Goal: Task Accomplishment & Management: Use online tool/utility

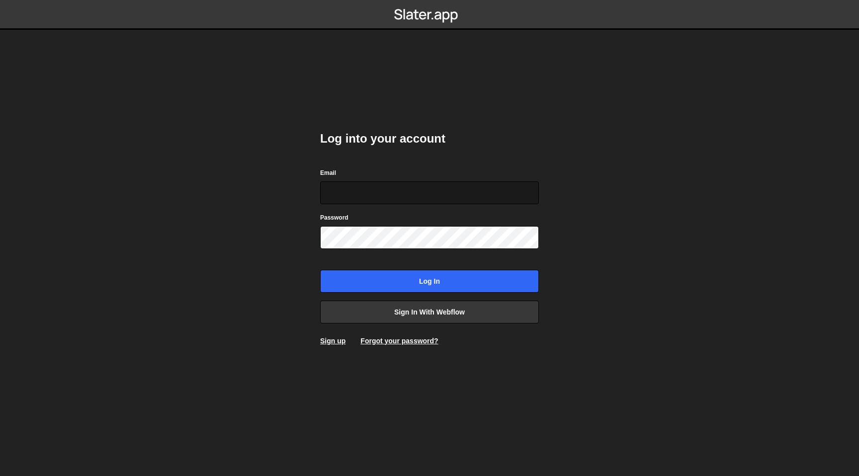
click at [394, 198] on input "Email" at bounding box center [429, 192] width 219 height 23
click at [394, 188] on input "Email" at bounding box center [429, 192] width 219 height 23
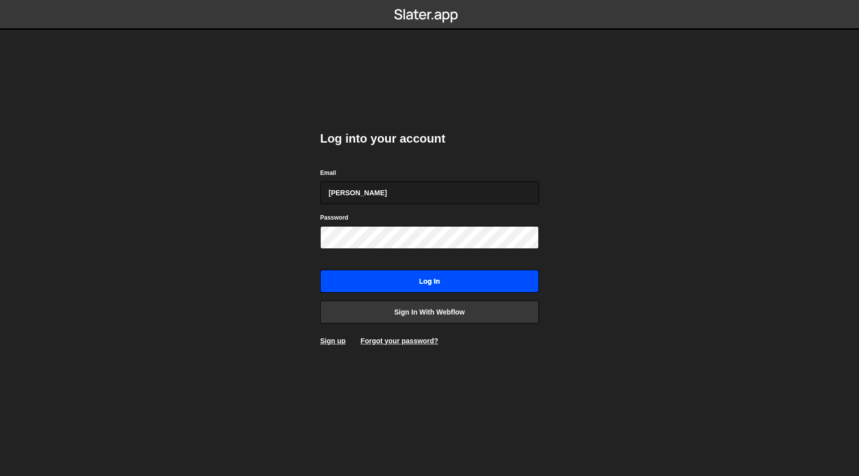
click at [411, 280] on input "Log in" at bounding box center [429, 281] width 219 height 23
click at [393, 191] on input "[PERSON_NAME]" at bounding box center [429, 192] width 219 height 23
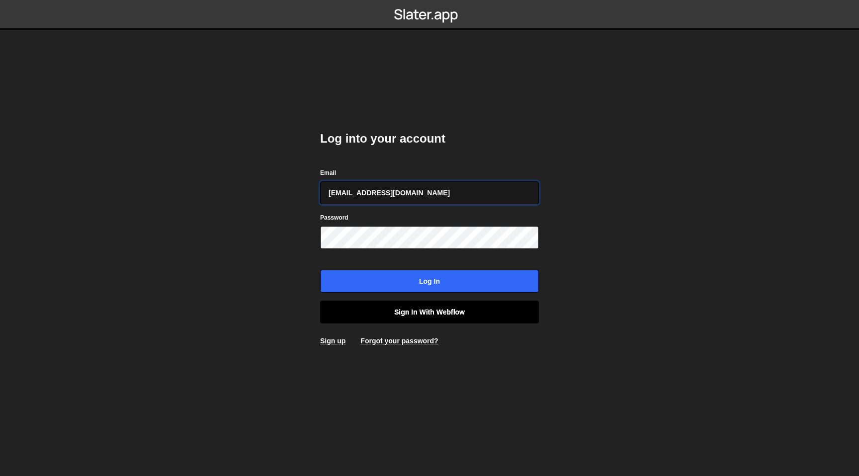
type input "jonas@respark.digital"
click at [409, 315] on link "Sign in with Webflow" at bounding box center [429, 312] width 219 height 23
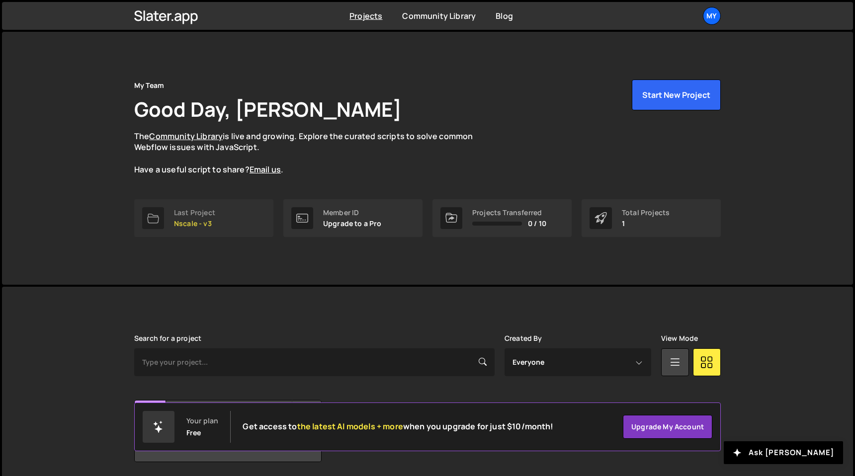
click at [203, 209] on div "Last Project" at bounding box center [194, 213] width 41 height 8
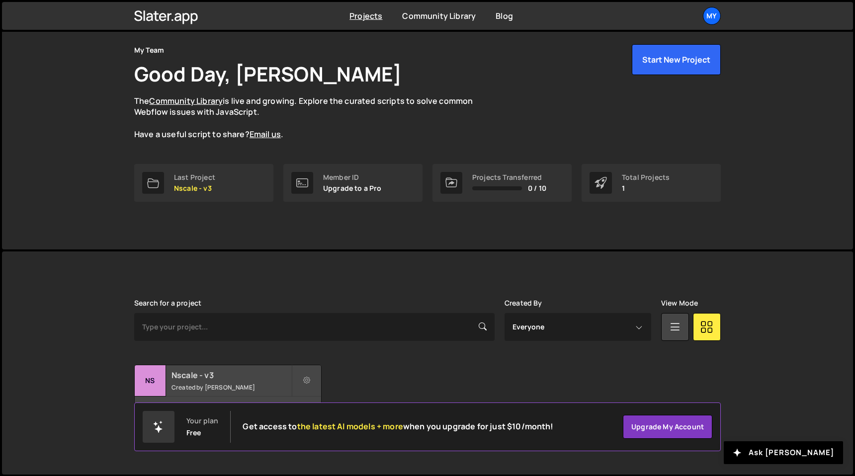
click at [219, 380] on h2 "Nscale - v3" at bounding box center [232, 375] width 120 height 11
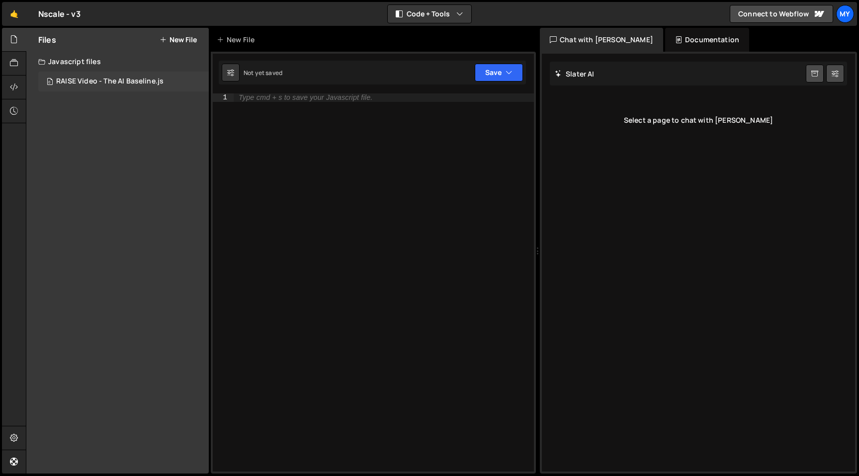
click at [83, 80] on div "RAISE Video - The AI Baseline.js" at bounding box center [109, 81] width 107 height 9
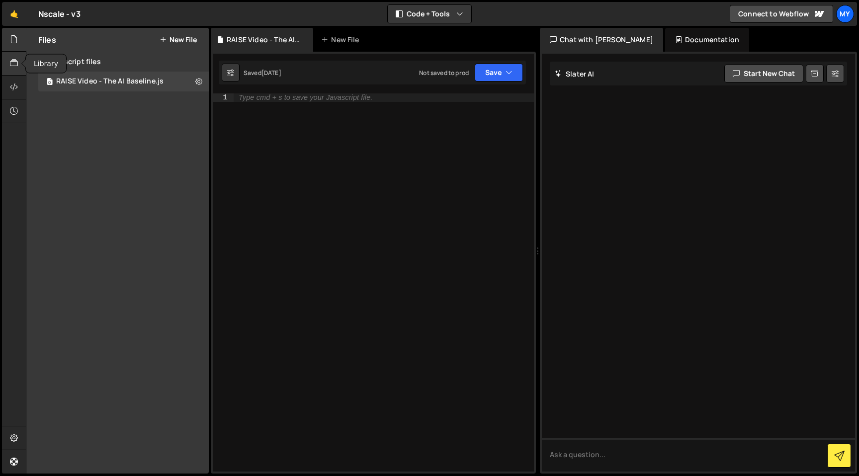
click at [3, 58] on div at bounding box center [14, 64] width 24 height 24
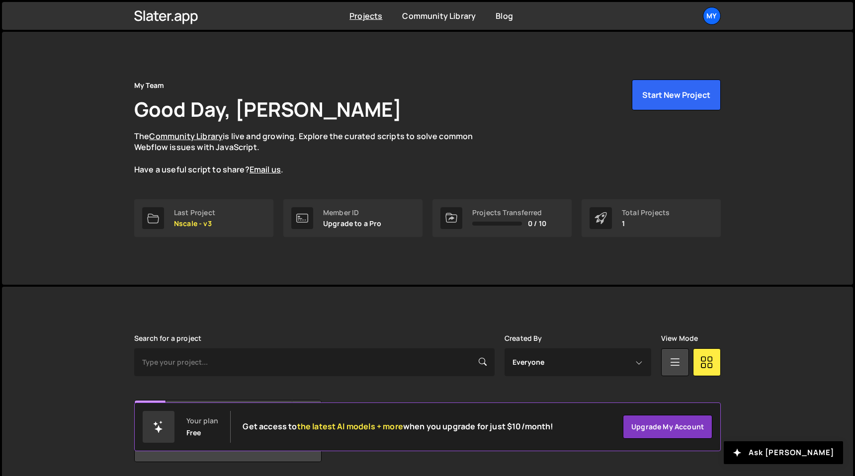
click at [709, 27] on div "Projects Community Library Blog My Projects Your Teams Account Upgrade Logout" at bounding box center [427, 16] width 616 height 28
click at [714, 23] on div "My" at bounding box center [712, 16] width 18 height 18
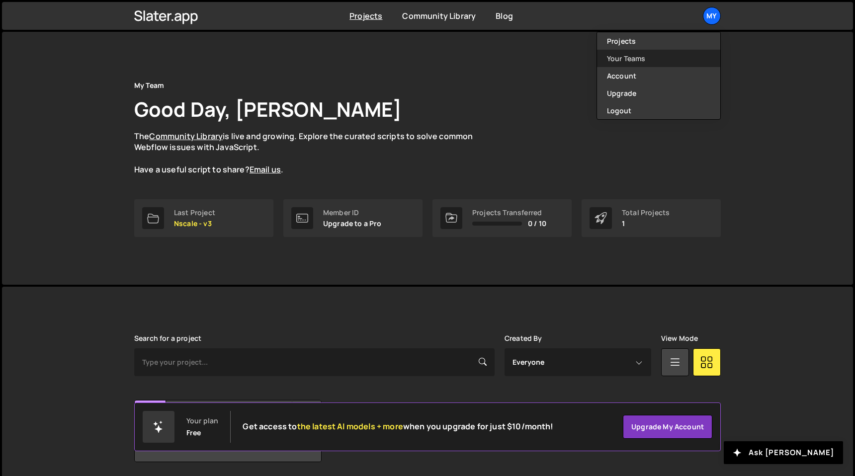
click at [659, 52] on link "Your Teams" at bounding box center [658, 58] width 123 height 17
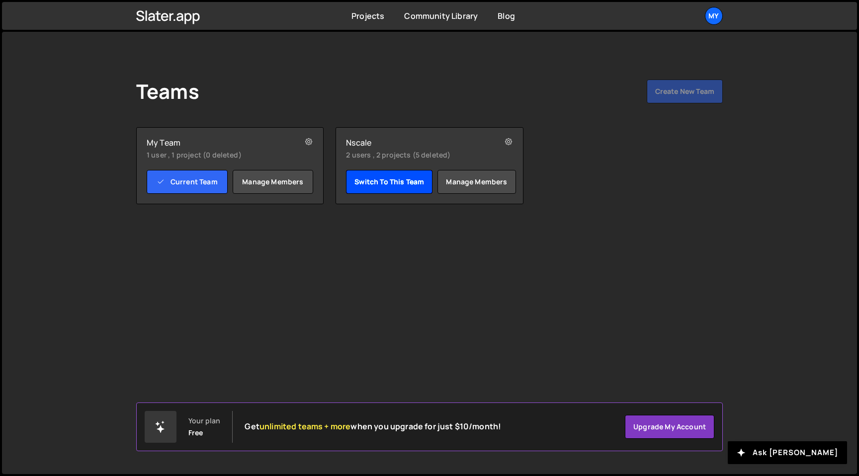
click at [376, 186] on link "Switch to this team" at bounding box center [389, 182] width 87 height 24
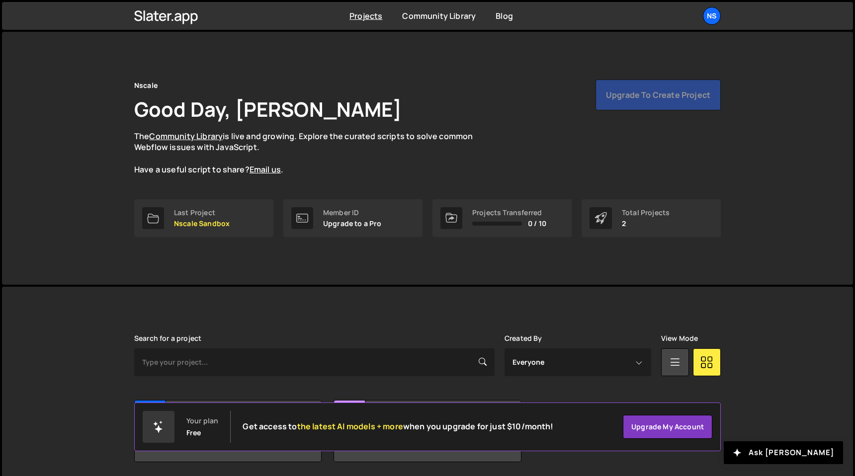
click at [771, 72] on div "Nscale Good Day, [PERSON_NAME] The Community Library is live and growing. Explo…" at bounding box center [427, 158] width 851 height 253
click at [224, 220] on p "Nscale Sandbox" at bounding box center [202, 224] width 56 height 8
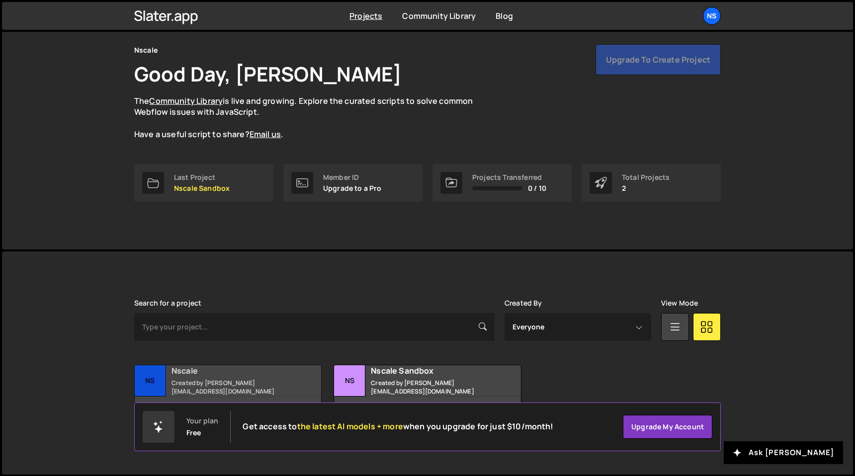
click at [233, 376] on h2 "Nscale" at bounding box center [232, 370] width 120 height 11
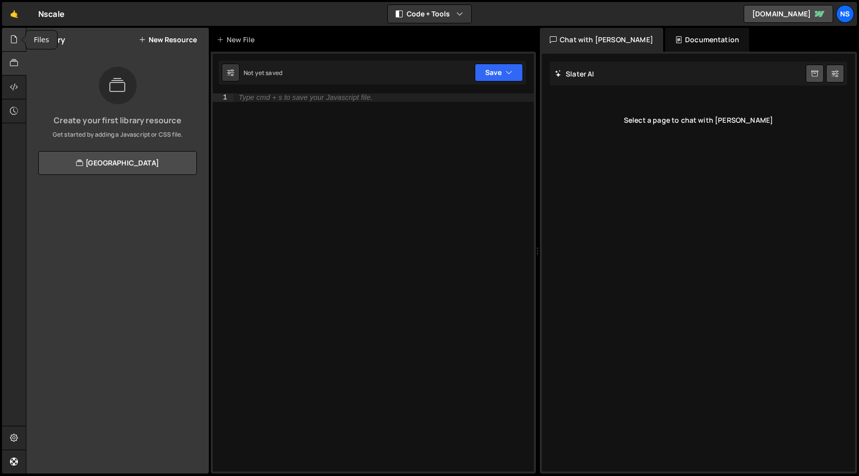
click at [6, 39] on div at bounding box center [14, 40] width 24 height 24
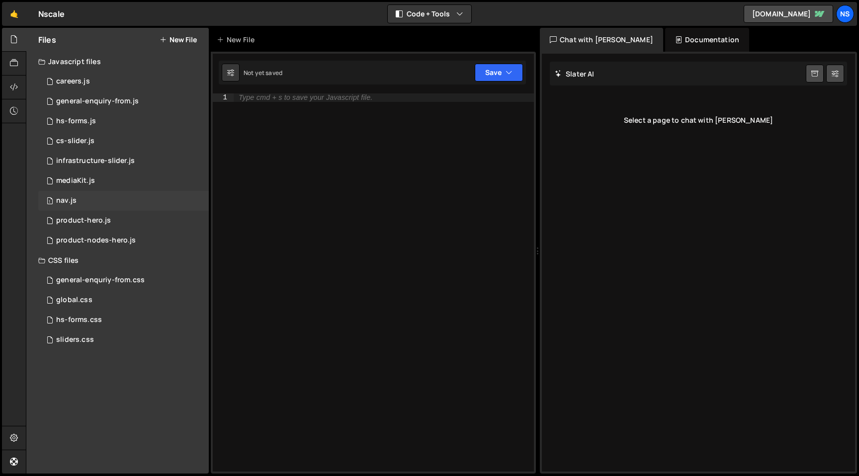
click at [92, 200] on div "1 nav.js 0" at bounding box center [123, 201] width 171 height 20
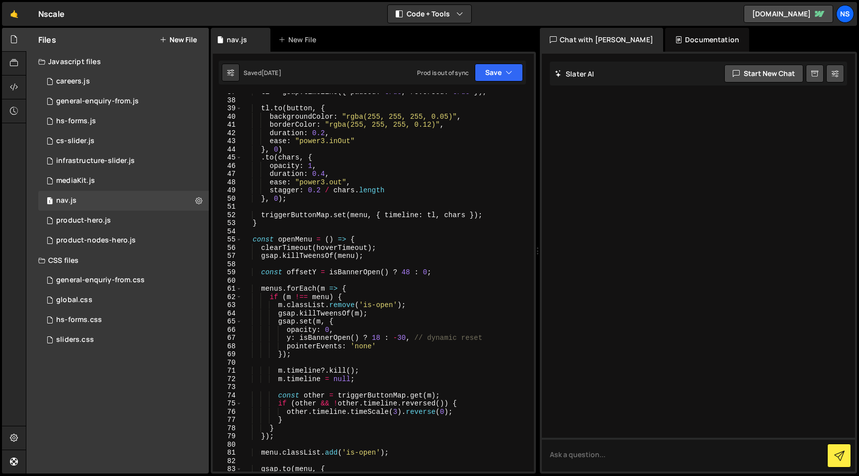
scroll to position [326, 0]
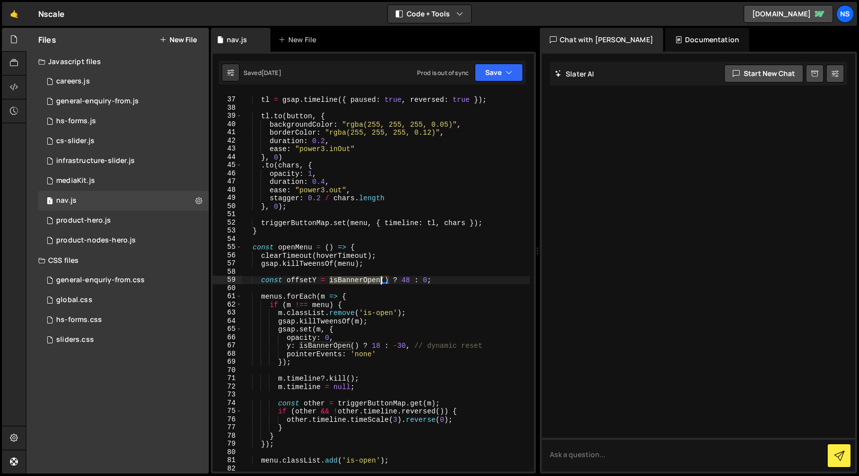
drag, startPoint x: 330, startPoint y: 280, endPoint x: 380, endPoint y: 280, distance: 50.2
click at [380, 280] on div "tl = gsap . timeline ({ paused : true , reversed : true }) ; tl . to ( button ,…" at bounding box center [386, 285] width 288 height 395
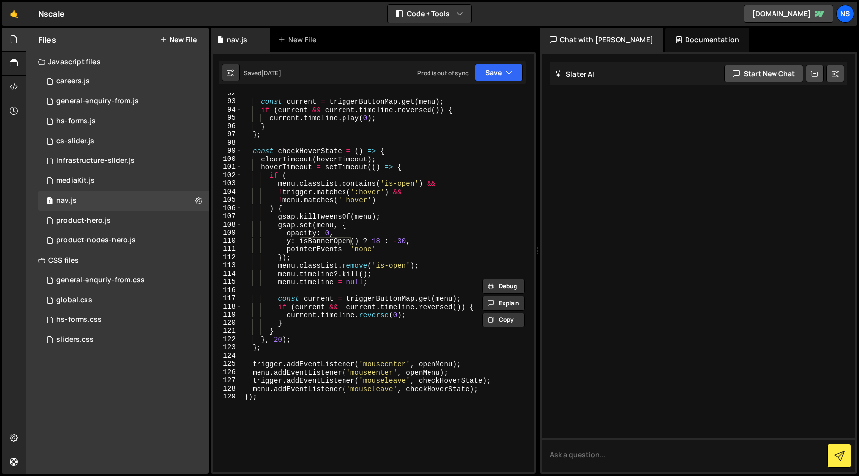
scroll to position [780, 0]
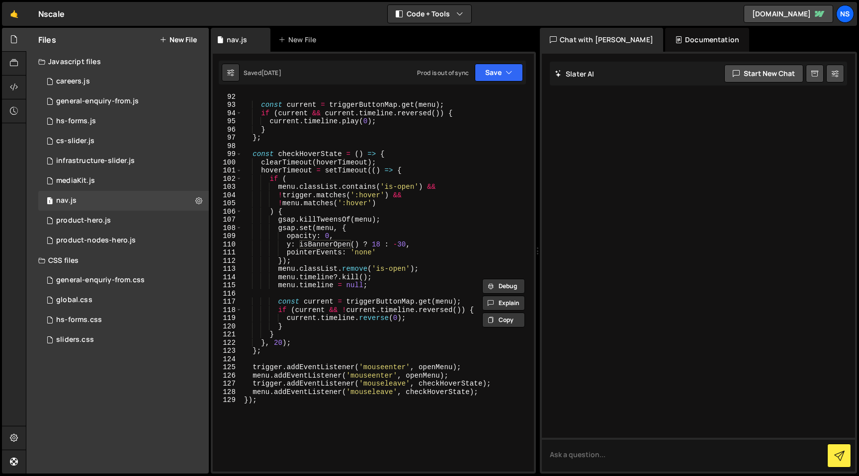
click at [440, 246] on div "const current = triggerButtonMap . get ( menu ) ; if ( current && current . tim…" at bounding box center [386, 289] width 288 height 395
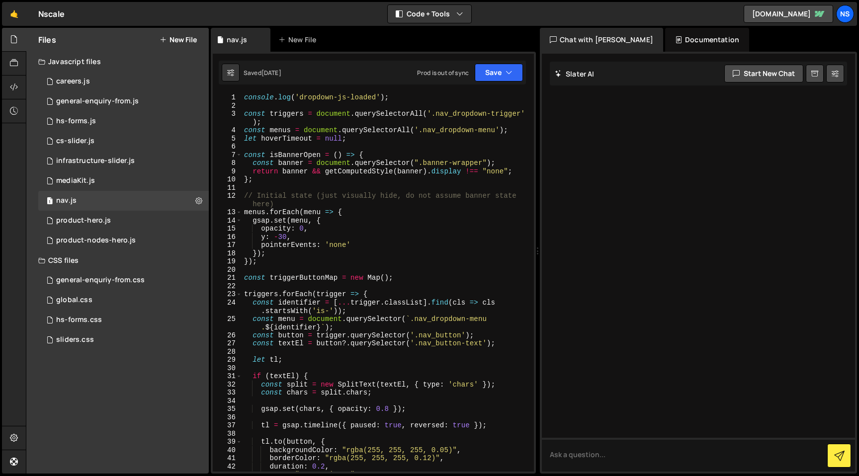
scroll to position [0, 0]
click at [270, 180] on div "console . log ( 'dropdown-js-loaded' ) ; const triggers = document . querySelec…" at bounding box center [386, 290] width 288 height 395
type textarea "};"
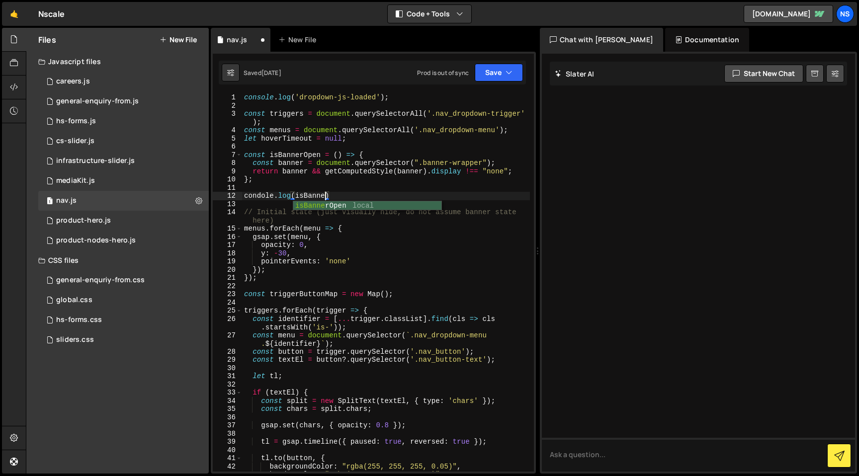
scroll to position [0, 5]
click at [365, 197] on div "console . log ( 'dropdown-js-loaded' ) ; const triggers = document . querySelec…" at bounding box center [386, 290] width 288 height 395
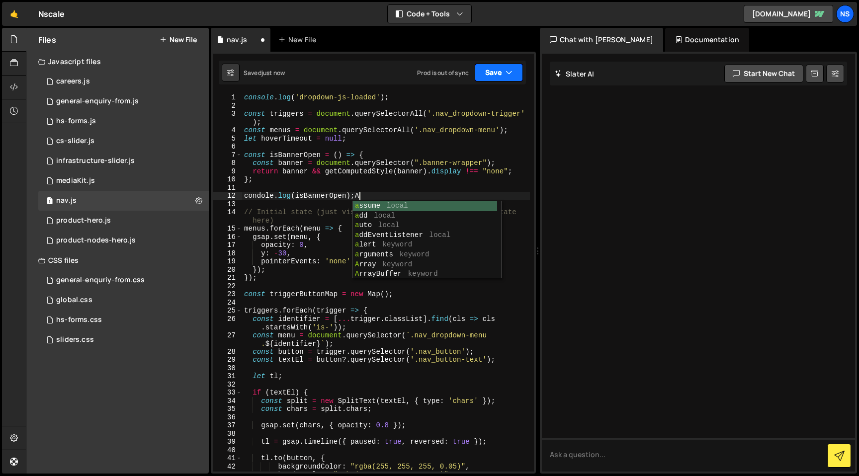
scroll to position [0, 7]
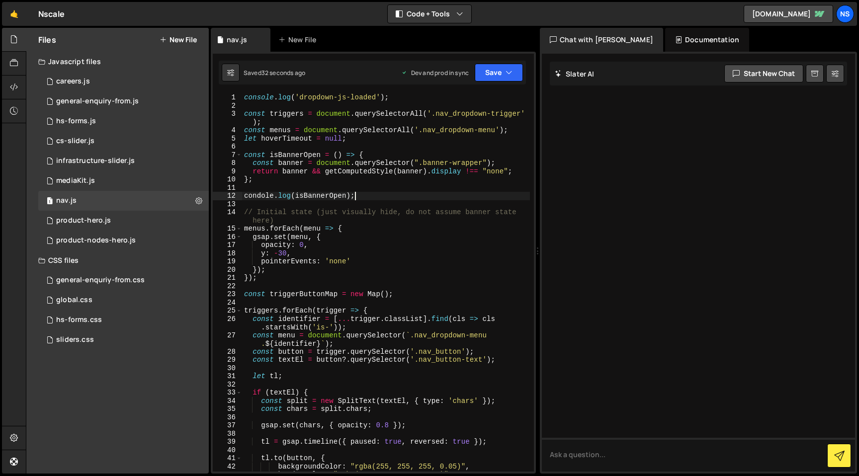
click at [262, 196] on div "console . log ( 'dropdown-js-loaded' ) ; const triggers = document . querySelec…" at bounding box center [386, 290] width 288 height 395
click at [386, 176] on div "console . log ( 'dropdown-js-loaded' ) ; const triggers = document . querySelec…" at bounding box center [386, 290] width 288 height 395
click at [375, 192] on div "console . log ( 'dropdown-js-loaded' ) ; const triggers = document . querySelec…" at bounding box center [386, 290] width 288 height 395
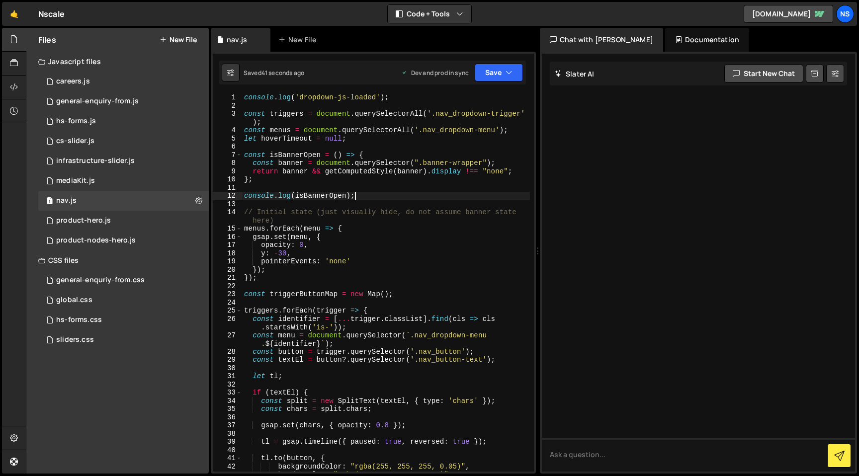
type textarea "console.log(isBannerOpen);"
